Goal: Register for event/course

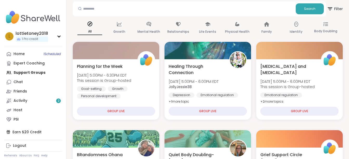
scroll to position [62, 0]
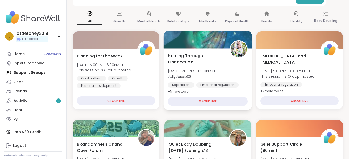
click at [183, 90] on span "+ 1 more topic" at bounding box center [178, 91] width 21 height 4
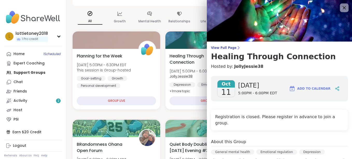
click at [341, 7] on icon at bounding box center [344, 7] width 6 height 6
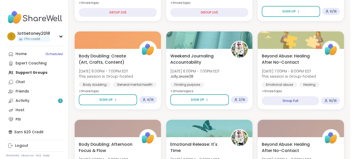
scroll to position [249, 0]
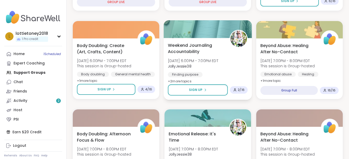
click at [185, 80] on span "+ 2 more topic s" at bounding box center [180, 81] width 24 height 4
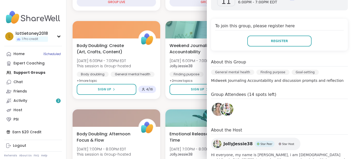
scroll to position [101, 0]
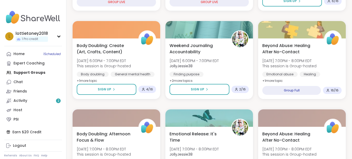
drag, startPoint x: 352, startPoint y: 111, endPoint x: 352, endPoint y: 124, distance: 12.5
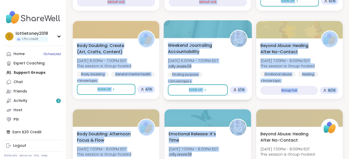
click at [234, 63] on div "Weekend Journaling Accountability [DATE] 6:00PM - 7:00PM EDT JollyJessie38 Find…" at bounding box center [208, 63] width 80 height 42
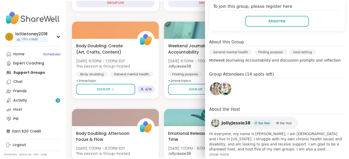
scroll to position [122, 0]
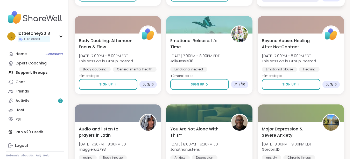
scroll to position [343, 0]
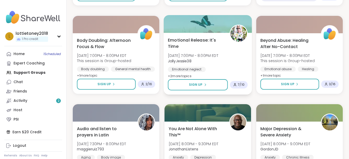
click at [180, 74] on span "+ 2 more topic s" at bounding box center [180, 76] width 24 height 4
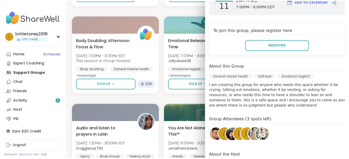
scroll to position [92, 0]
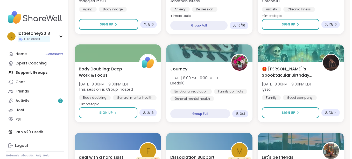
scroll to position [509, 0]
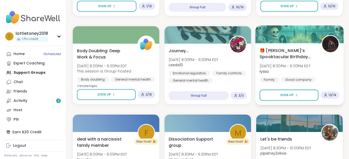
click at [297, 51] on span "🎁 [PERSON_NAME]’s Spooktacular Birthday Party 🎃" at bounding box center [287, 53] width 56 height 13
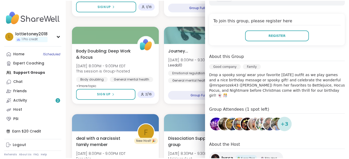
scroll to position [104, 0]
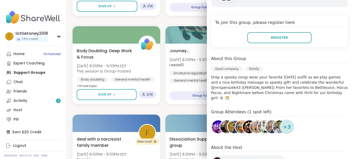
click at [168, 20] on div "Planning for the Week [DATE] 5:00PM - 6:30PM EDT This session is Group-hosted G…" at bounding box center [210, 109] width 274 height 1048
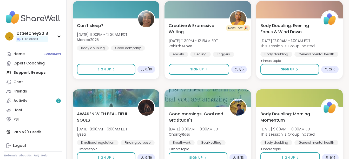
scroll to position [1005, 0]
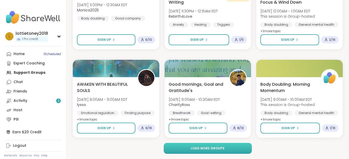
click at [227, 147] on button "Load more groups" at bounding box center [207, 148] width 88 height 11
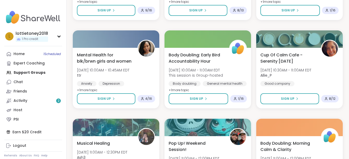
scroll to position [1126, 0]
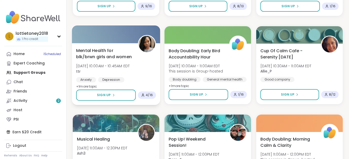
click at [94, 52] on span "Mental Health for blk/brwn girls and women" at bounding box center [104, 53] width 56 height 13
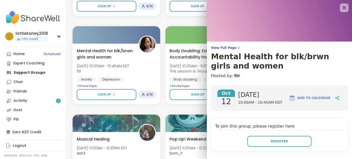
click at [341, 10] on icon at bounding box center [344, 7] width 6 height 6
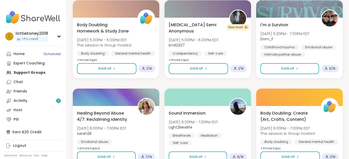
scroll to position [1957, 0]
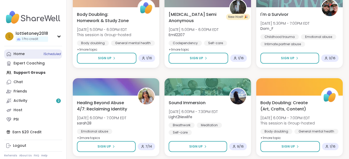
click at [38, 53] on link "Home 1 Scheduled" at bounding box center [33, 53] width 58 height 9
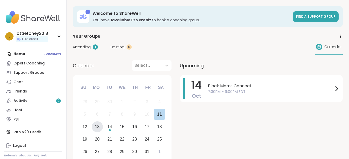
click at [96, 126] on div "13" at bounding box center [97, 126] width 5 height 7
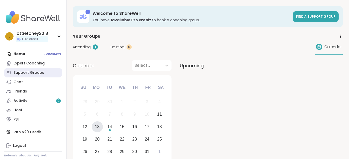
click at [37, 77] on link "Support Groups" at bounding box center [33, 72] width 58 height 9
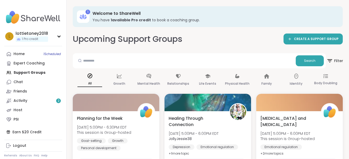
click at [339, 60] on span "Filter" at bounding box center [334, 60] width 17 height 13
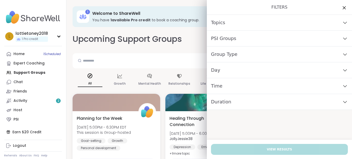
click at [253, 71] on div "Day" at bounding box center [279, 70] width 145 height 16
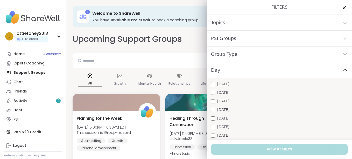
click at [233, 84] on div "[DATE]" at bounding box center [279, 83] width 137 height 5
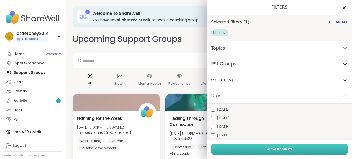
click at [247, 148] on button "View Results" at bounding box center [279, 149] width 137 height 11
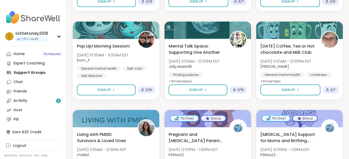
scroll to position [270, 0]
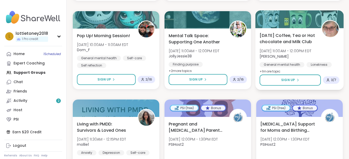
click at [292, 38] on span "[DATE] Coffee, Tea or Hot chocolate and Milk Club" at bounding box center [287, 38] width 56 height 13
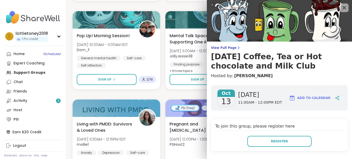
click at [341, 6] on icon at bounding box center [344, 7] width 6 height 6
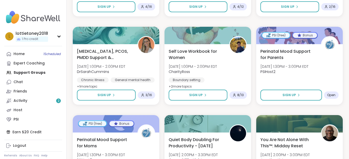
scroll to position [509, 0]
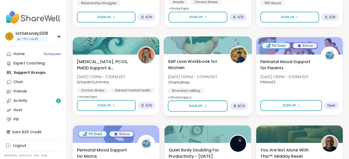
click at [215, 59] on span "Self Love Workbook for Women" at bounding box center [196, 64] width 56 height 13
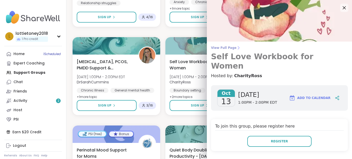
click at [223, 46] on span "View Full Page" at bounding box center [279, 48] width 137 height 4
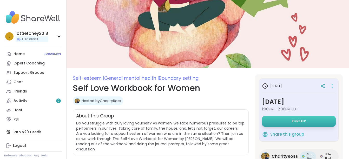
click at [311, 119] on button "Register" at bounding box center [299, 121] width 74 height 11
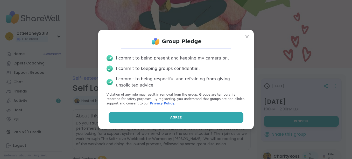
click at [171, 117] on span "Agree" at bounding box center [177, 117] width 12 height 5
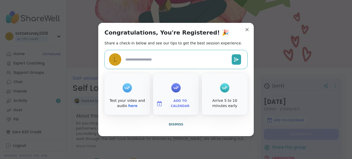
click at [169, 104] on span "Add to Calendar" at bounding box center [180, 103] width 31 height 10
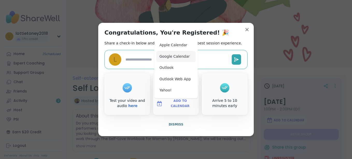
click at [172, 57] on button "Google Calendar" at bounding box center [175, 56] width 39 height 11
click at [175, 124] on span "Dismiss" at bounding box center [176, 124] width 15 height 4
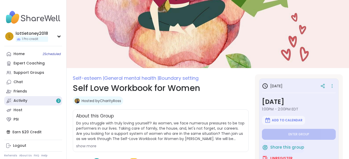
click at [35, 100] on link "Activity 2" at bounding box center [33, 100] width 58 height 9
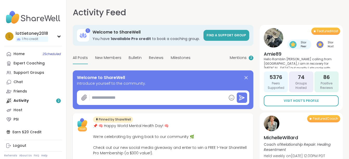
type textarea "*"
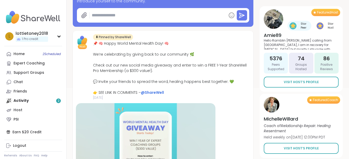
scroll to position [83, 0]
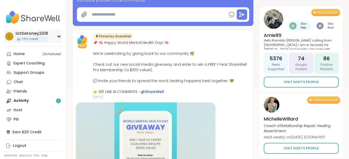
click at [33, 39] on span "1 Pro credit" at bounding box center [30, 39] width 16 height 4
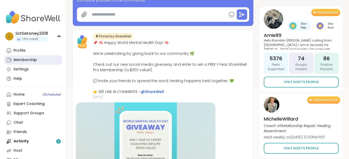
click at [24, 56] on link "Membership" at bounding box center [33, 59] width 58 height 9
